Goal: Check status: Check status

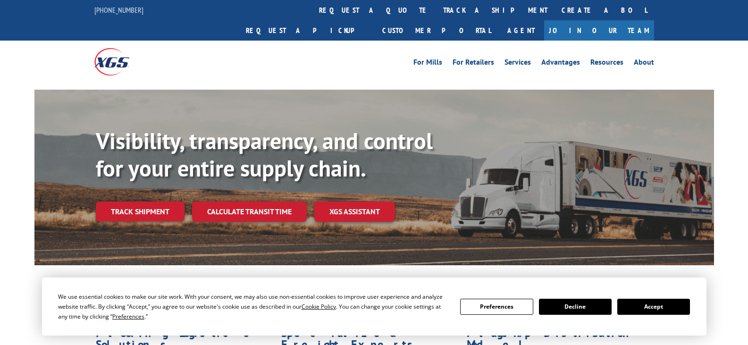
scroll to position [47, 0]
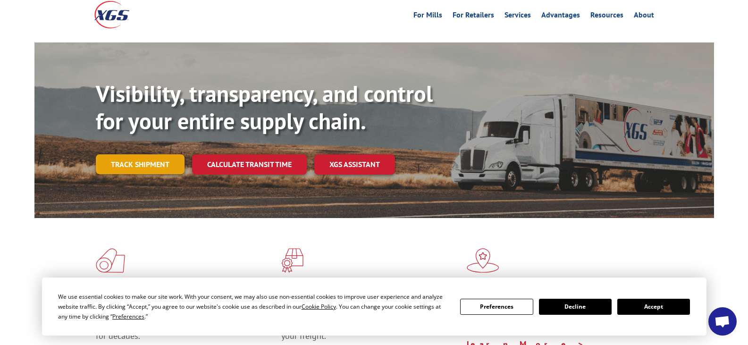
click at [147, 154] on link "Track shipment" at bounding box center [140, 164] width 89 height 20
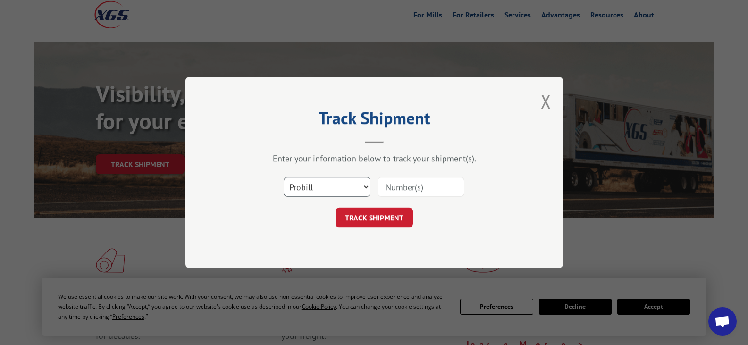
click at [349, 186] on select "Select category... Probill BOL PO" at bounding box center [326, 187] width 87 height 20
select select "po"
click at [283, 177] on select "Select category... Probill BOL PO" at bounding box center [326, 187] width 87 height 20
click at [409, 183] on input at bounding box center [420, 187] width 87 height 20
click at [409, 189] on input at bounding box center [420, 187] width 87 height 20
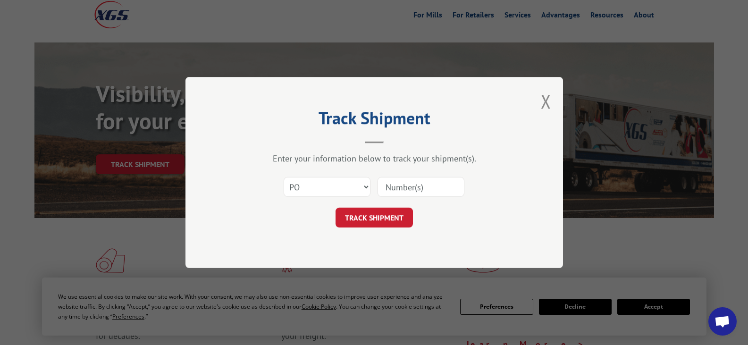
paste input "32583862"
type input "32583862"
click at [394, 211] on button "TRACK SHIPMENT" at bounding box center [373, 218] width 77 height 20
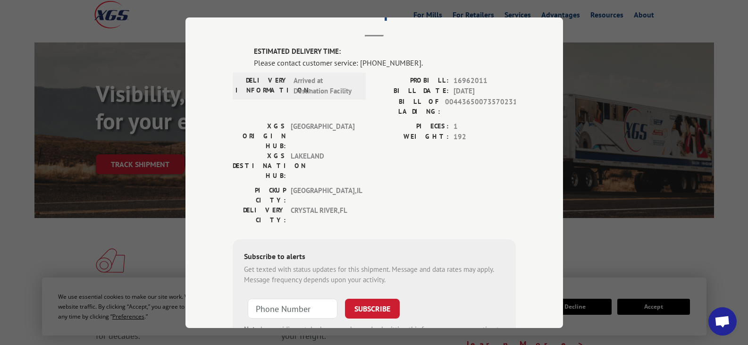
scroll to position [0, 0]
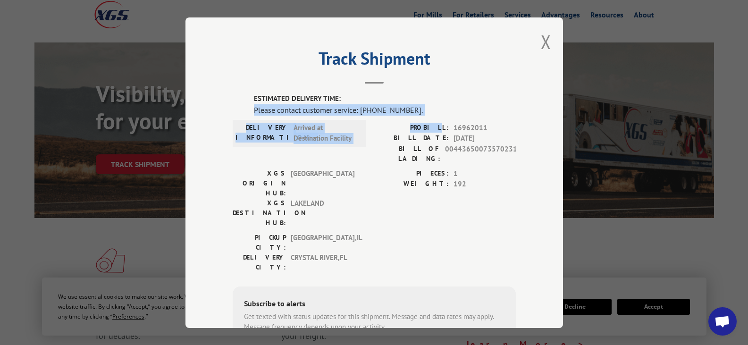
drag, startPoint x: 249, startPoint y: 107, endPoint x: 441, endPoint y: 118, distance: 192.8
click at [441, 118] on div "ESTIMATED DELIVERY TIME: Please contact customer service: [PHONE_NUMBER]. DELIV…" at bounding box center [374, 253] width 283 height 321
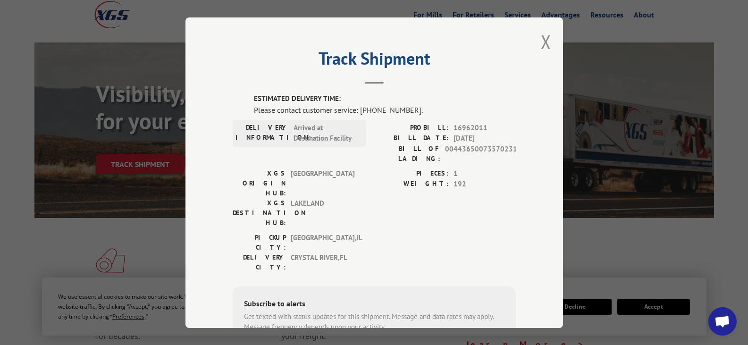
click at [454, 154] on span "00443650073570231" at bounding box center [480, 153] width 71 height 20
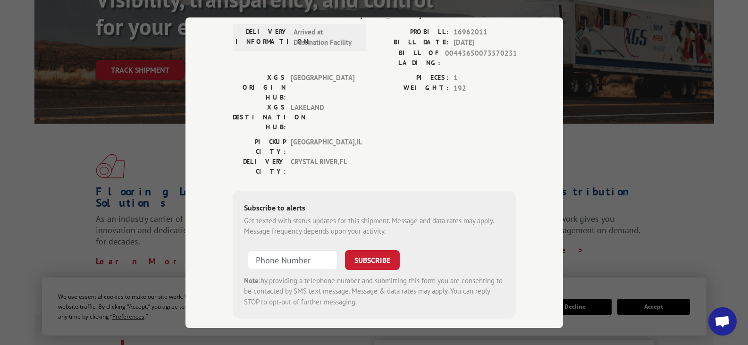
scroll to position [236, 0]
